Goal: Information Seeking & Learning: Check status

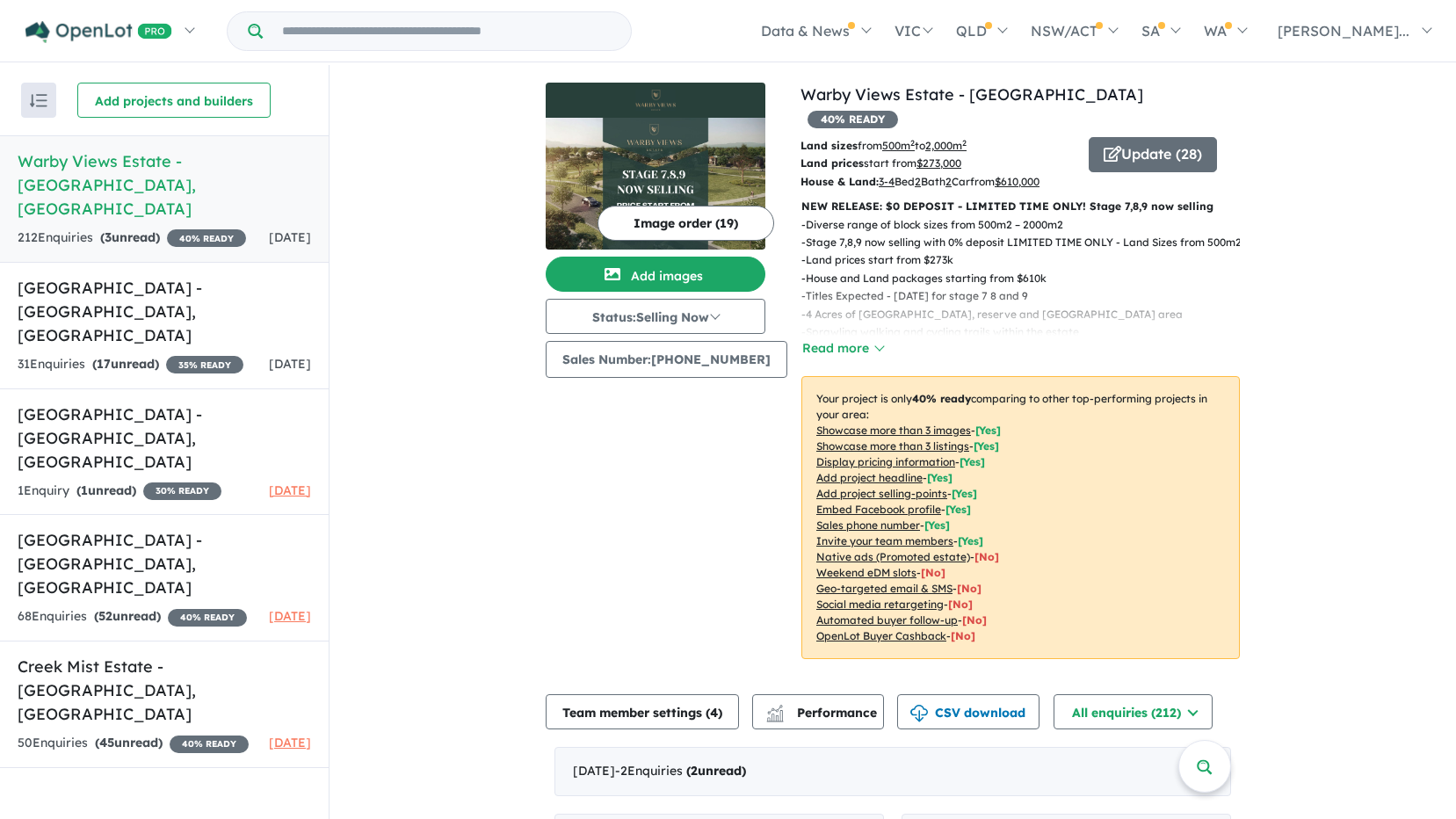
click at [637, 470] on div "Image order ( 19 ) Add images Status: Selling Now In Planning Coming Soon Selli…" at bounding box center [673, 381] width 255 height 597
click at [666, 126] on img at bounding box center [656, 183] width 220 height 132
click at [819, 339] on button "Read more" at bounding box center [843, 348] width 83 height 20
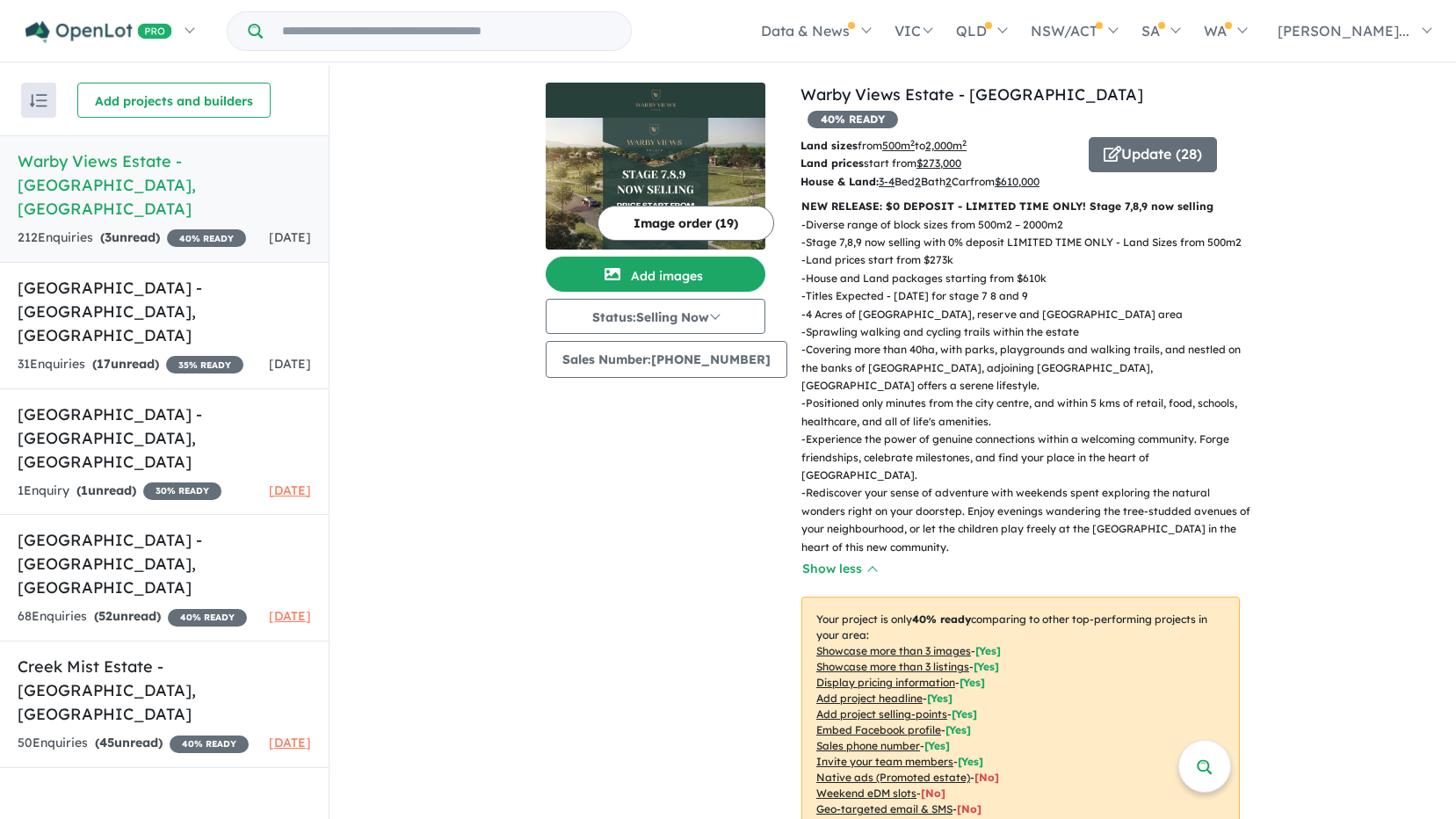
drag, startPoint x: 971, startPoint y: 509, endPoint x: 790, endPoint y: 184, distance: 372.0
click at [790, 197] on div "NEW RELEASE: $0 DEPOSIT - LIMITED TIME ONLY! Stage 7,8,9 now selling - Diverse …" at bounding box center [1013, 545] width 452 height 696
copy div "LOR IPSUMDO: $3 SITAMET - CONSECT ADIP ELIT! Seddo 5,5,2 eiu tempori - Utlabor …"
click at [681, 489] on div "Image order ( 19 ) Add images Status: Selling Now In Planning Coming Soon Selli…" at bounding box center [673, 492] width 255 height 818
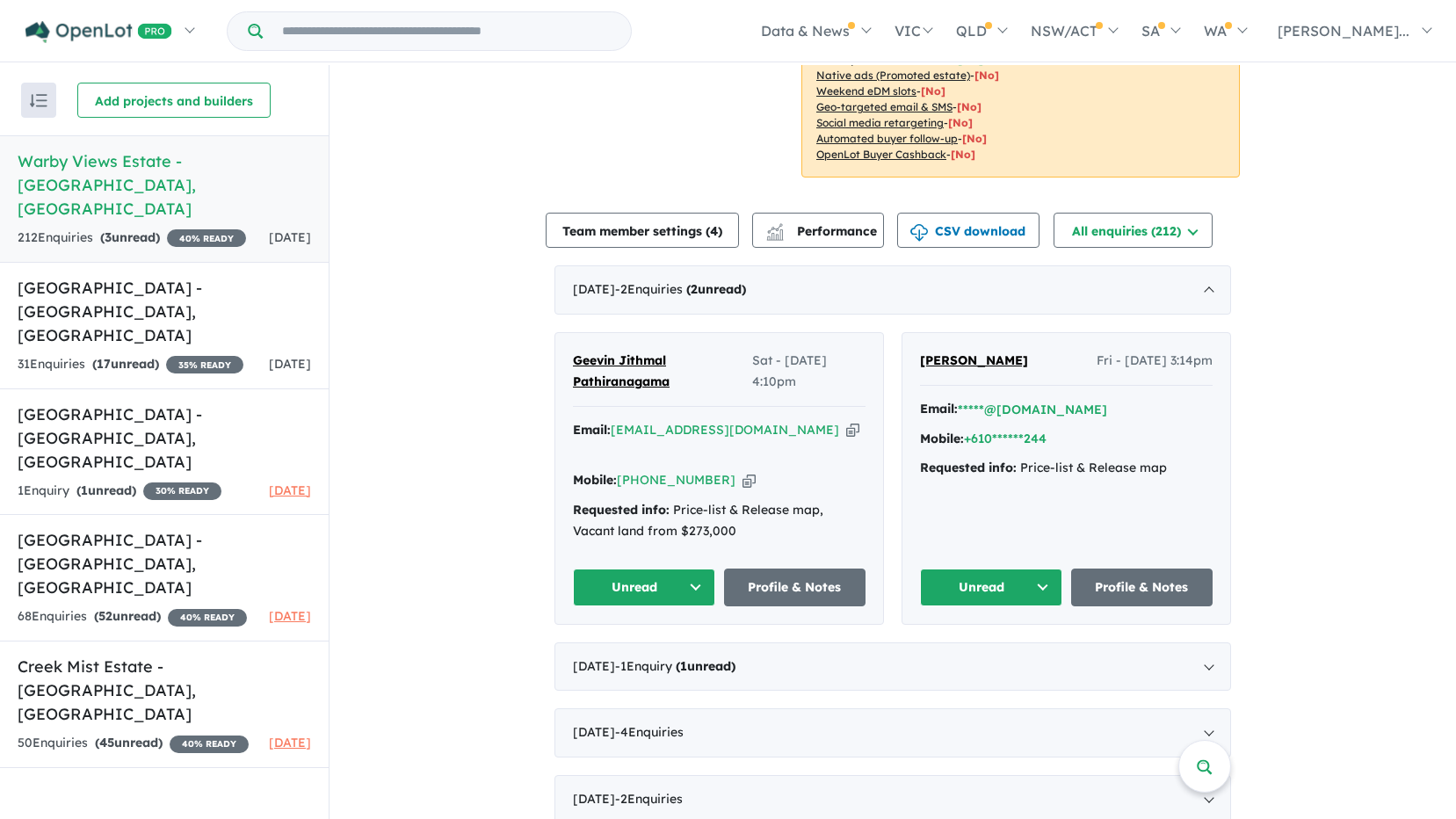
scroll to position [702, 0]
click at [1021, 567] on button "Unread" at bounding box center [990, 586] width 142 height 38
click at [1012, 648] on button "Assigned" at bounding box center [997, 668] width 153 height 40
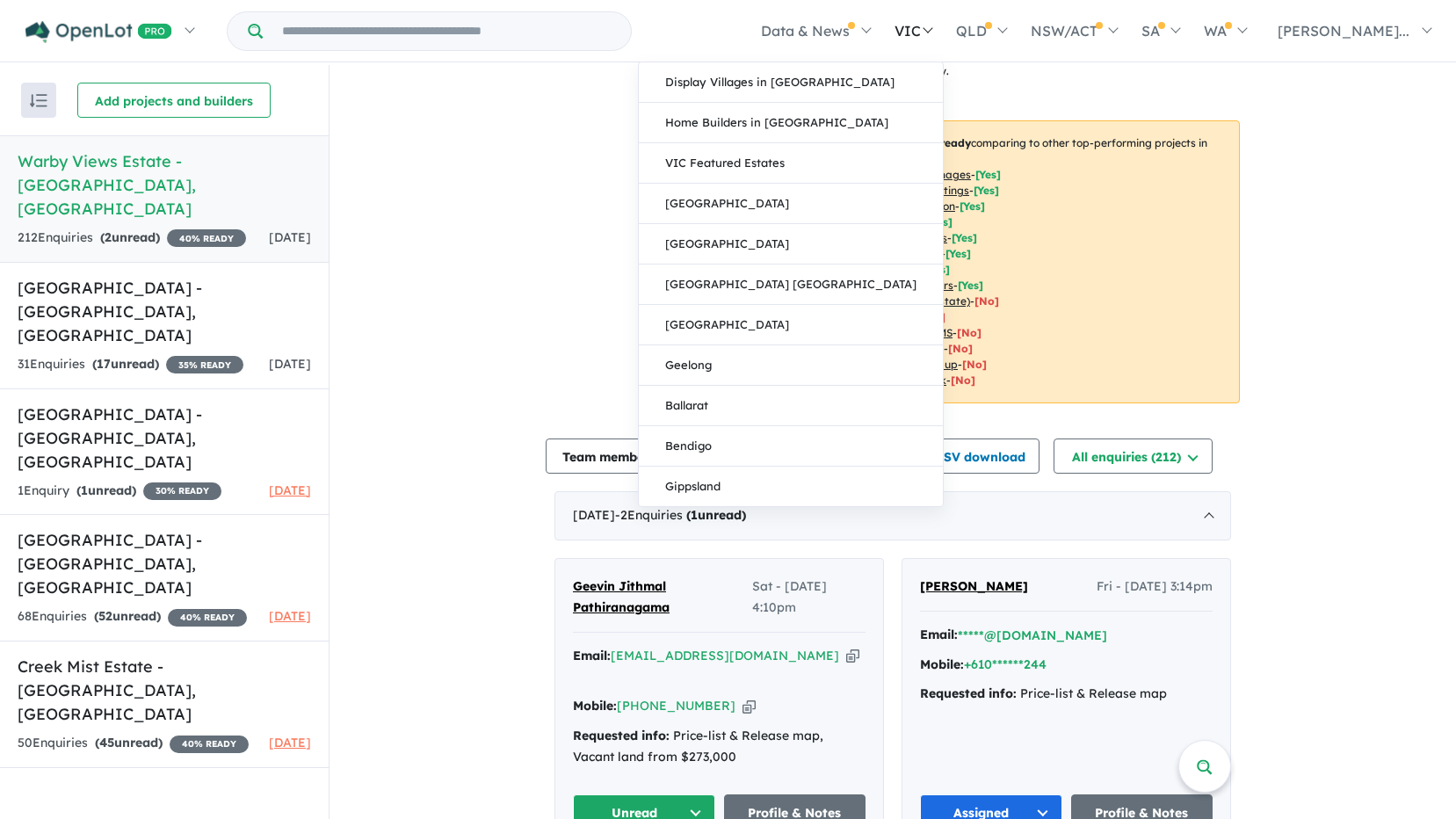
scroll to position [263, 0]
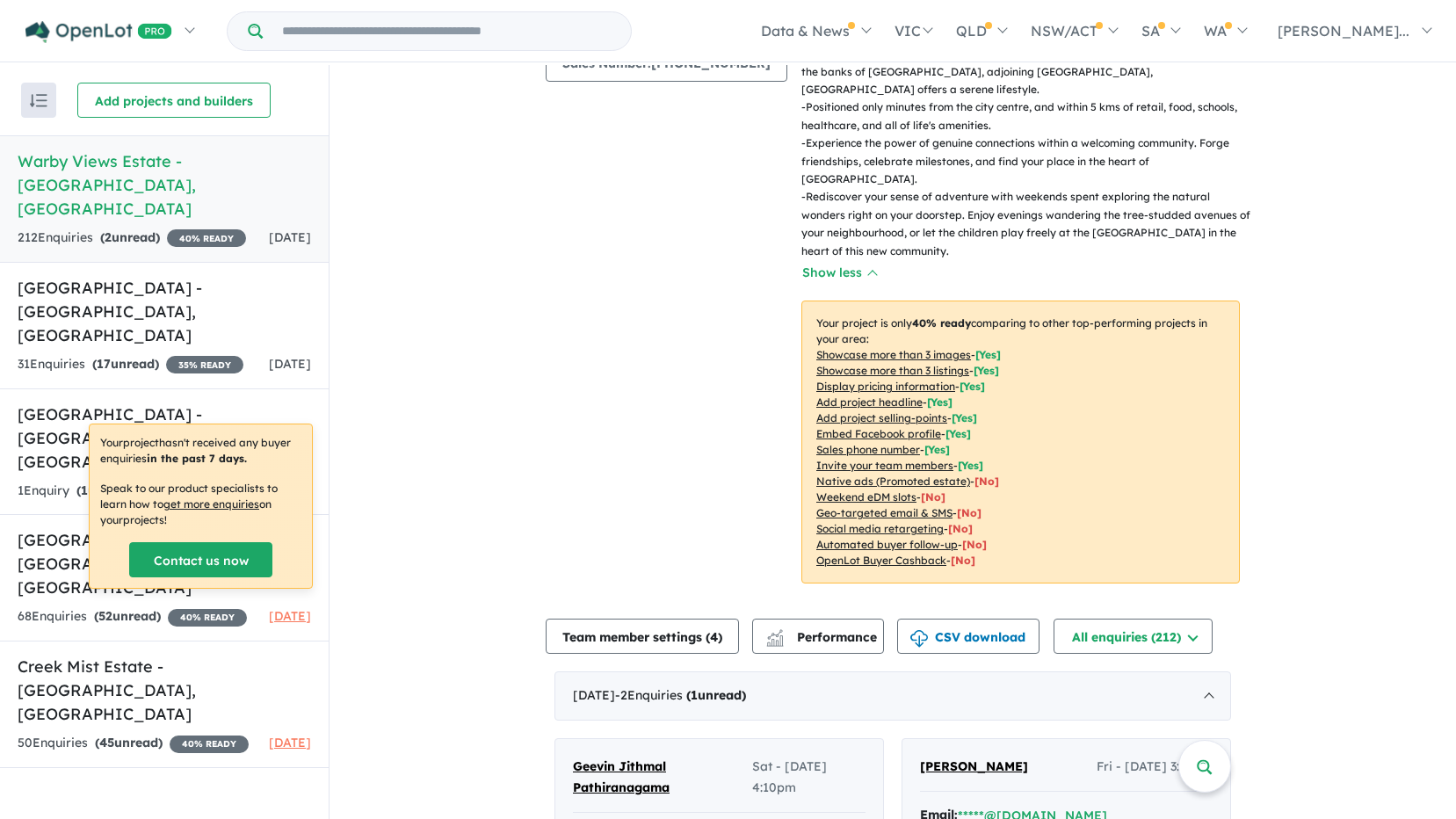
scroll to position [352, 0]
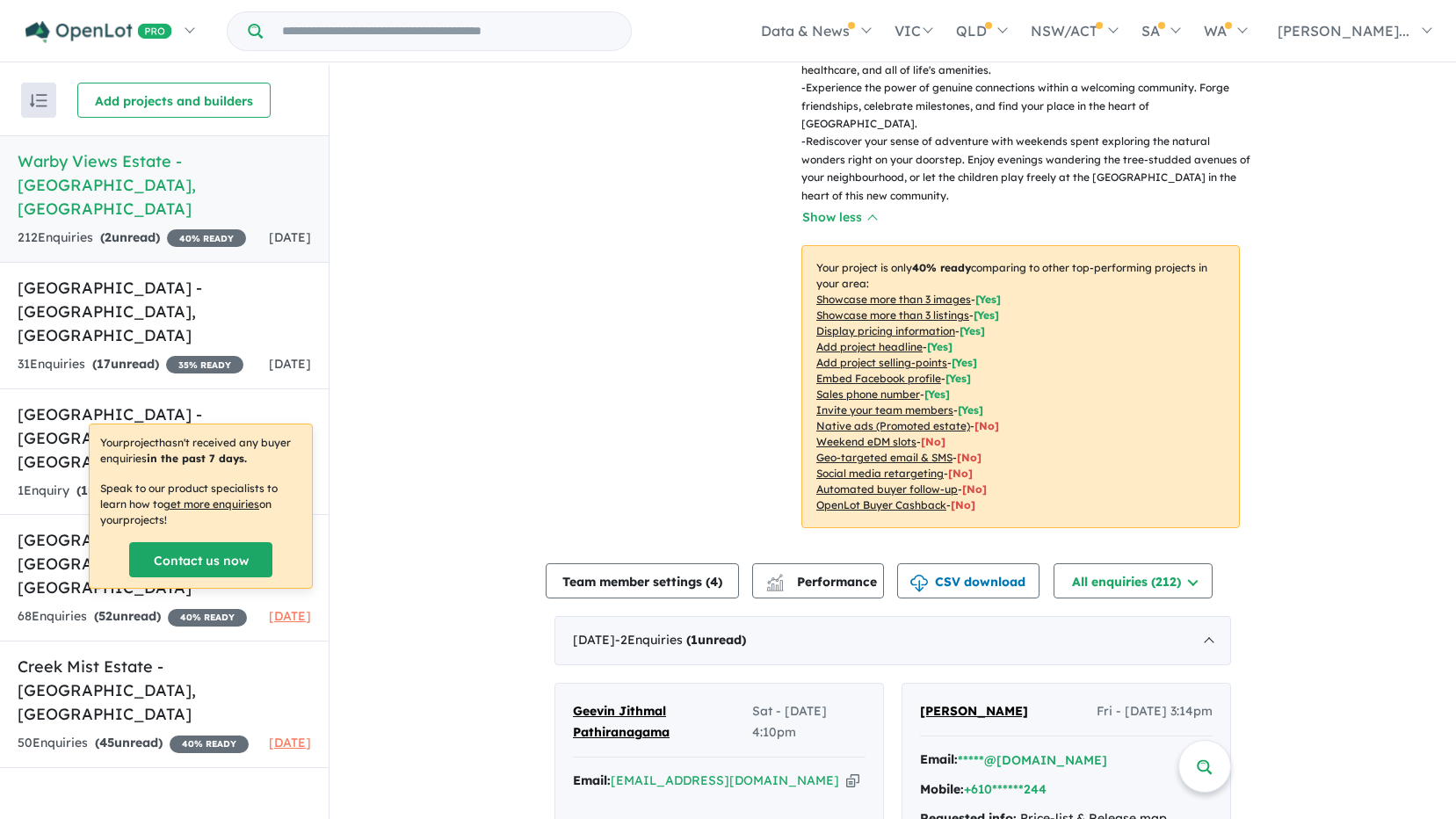
click at [636, 386] on div "Image order ( 19 ) Add images Status: Selling Now In Planning Coming Soon Selli…" at bounding box center [673, 140] width 255 height 818
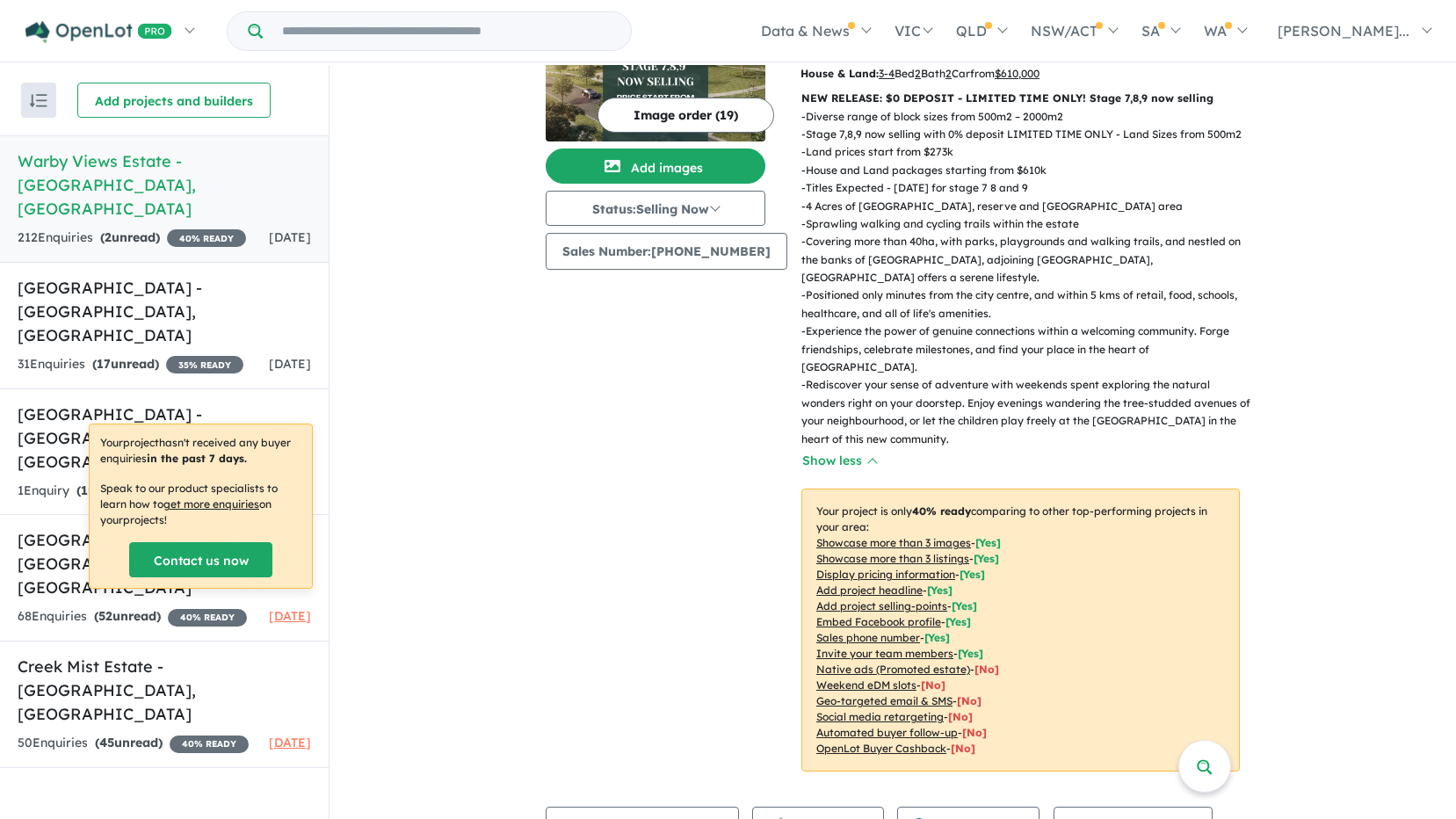
scroll to position [0, 0]
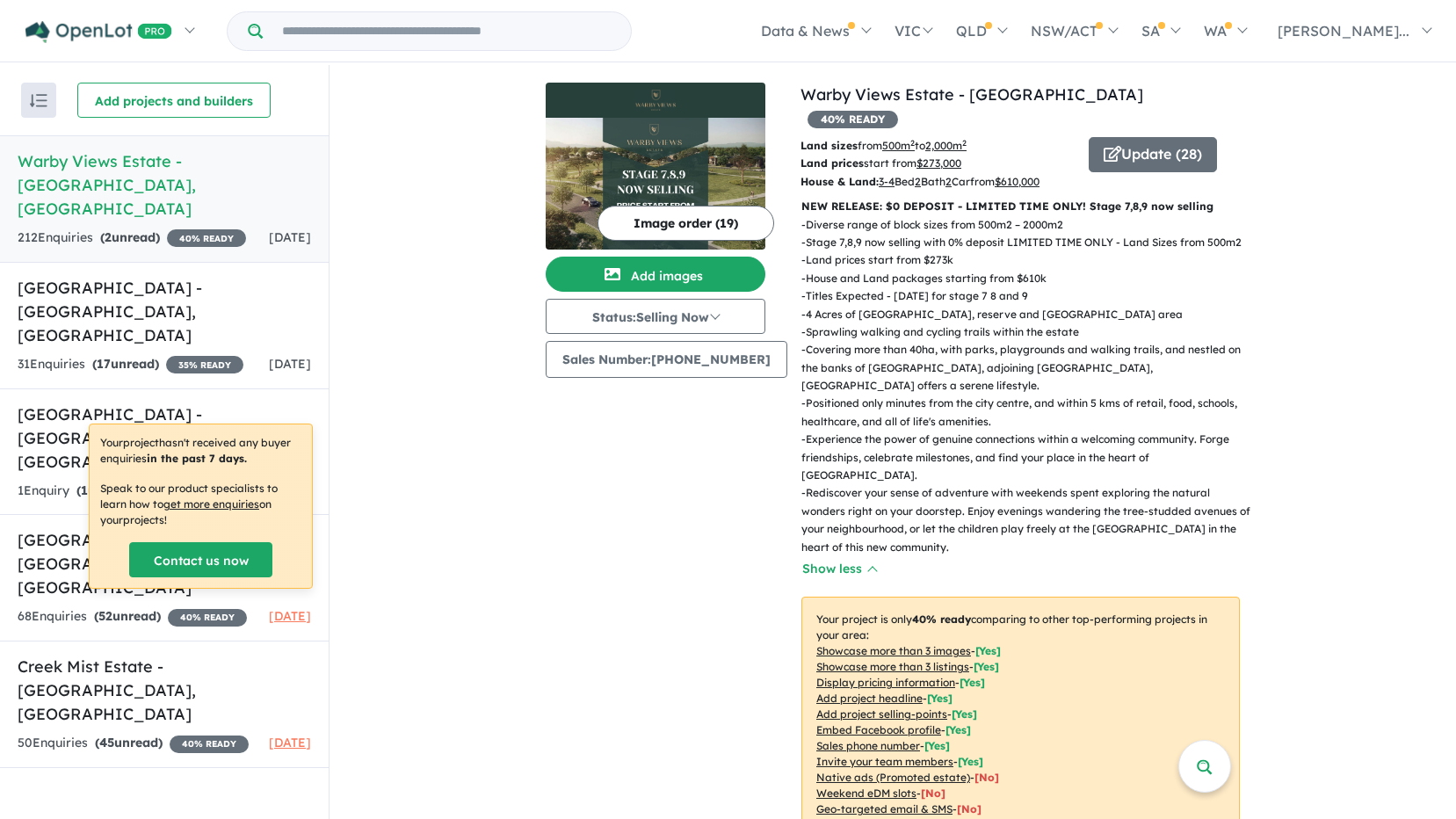
click at [648, 112] on figure at bounding box center [656, 100] width 220 height 35
drag, startPoint x: 550, startPoint y: 470, endPoint x: 726, endPoint y: 5, distance: 497.2
click at [558, 456] on div "Image order ( 19 ) Add images Status: Selling Now In Planning Coming Soon Selli…" at bounding box center [673, 492] width 255 height 818
drag, startPoint x: 494, startPoint y: 572, endPoint x: 477, endPoint y: 483, distance: 90.6
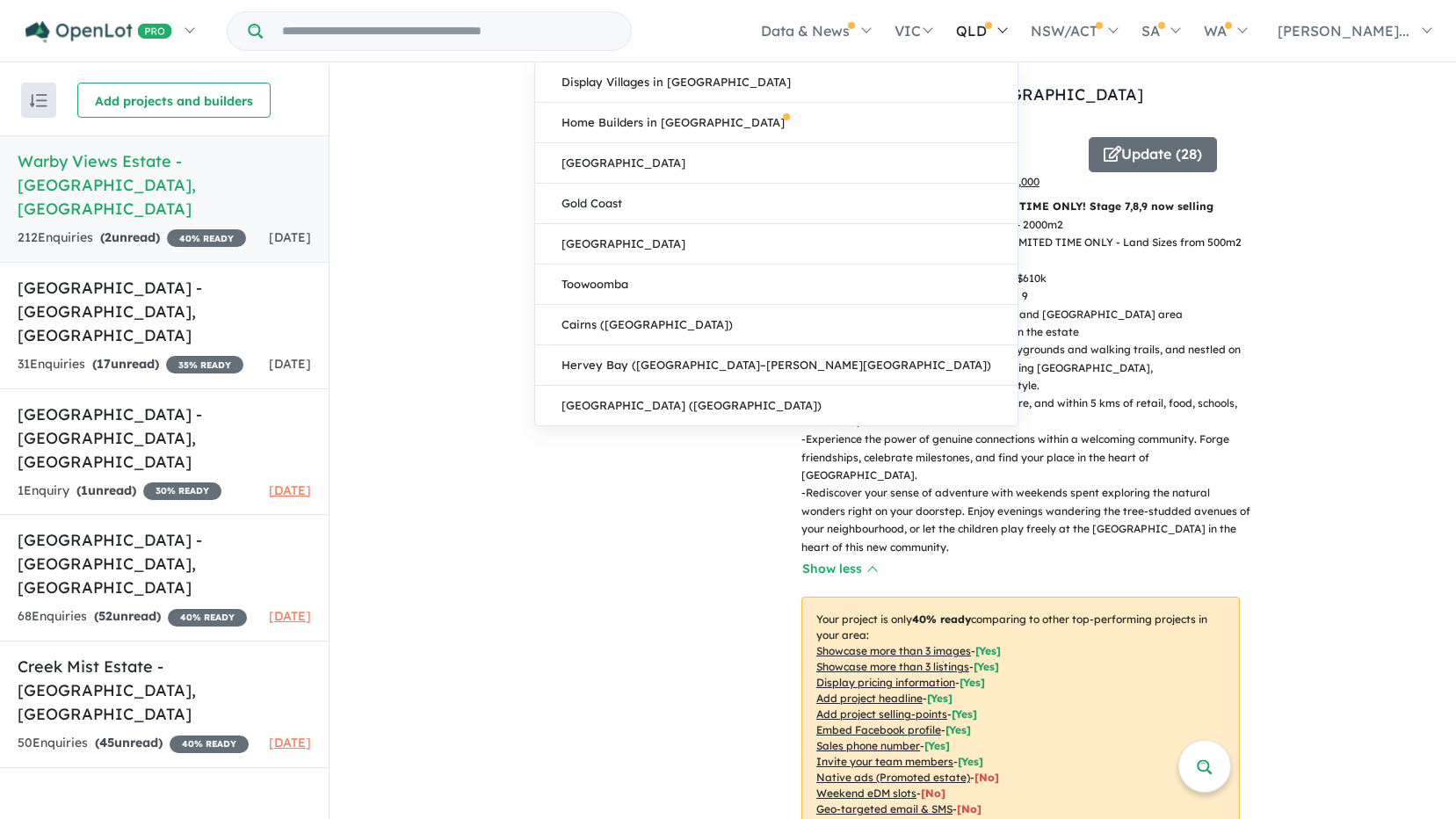
drag, startPoint x: 589, startPoint y: 425, endPoint x: 1016, endPoint y: 0, distance: 602.5
click at [596, 416] on div "Image order ( 19 ) Add images Status: Selling Now In Planning Coming Soon Selli…" at bounding box center [673, 492] width 255 height 818
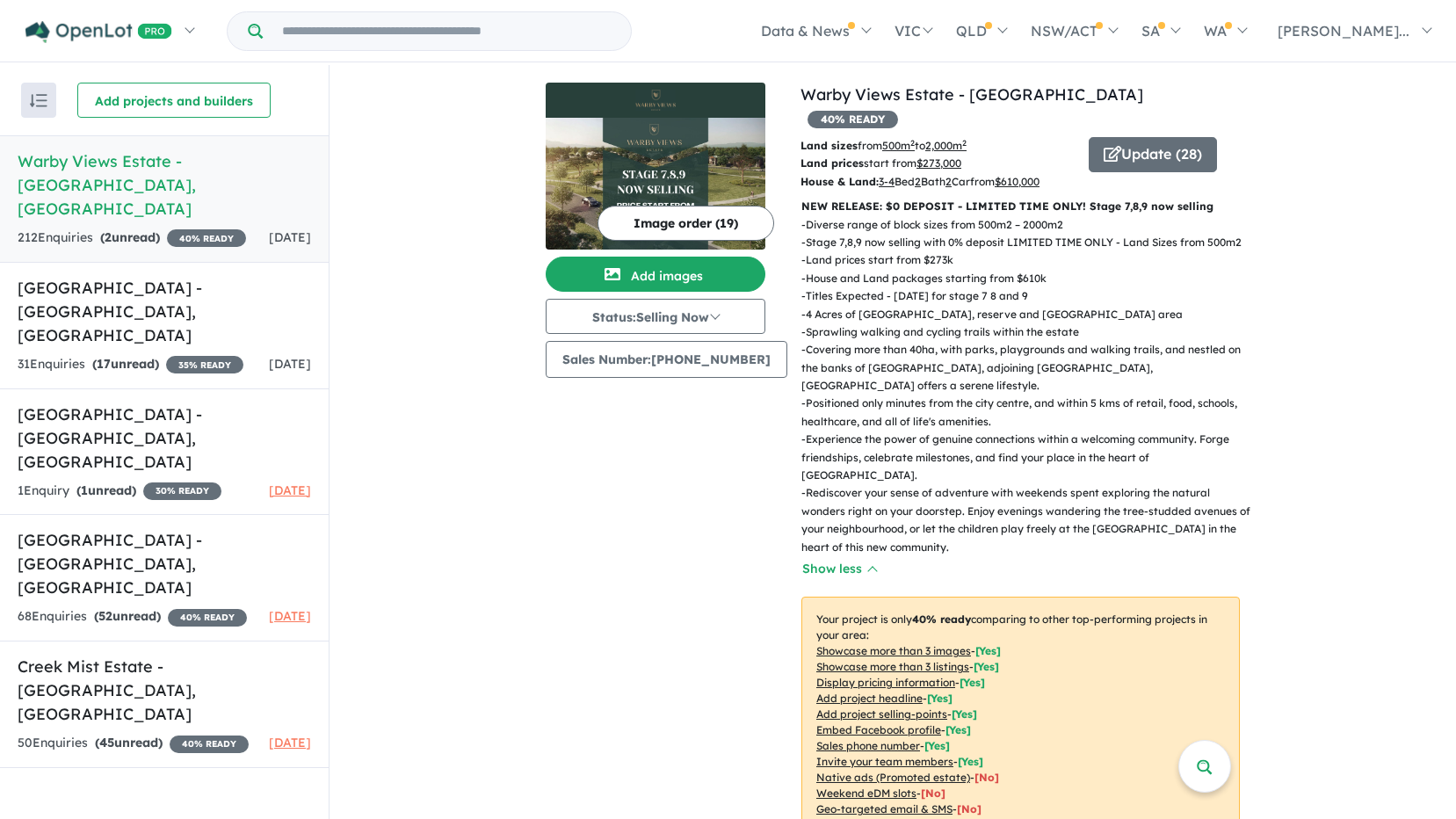
click at [650, 553] on div "Image order ( 19 ) Add images Status: Selling Now In Planning Coming Soon Selli…" at bounding box center [673, 492] width 255 height 818
